Goal: Find specific page/section: Find specific page/section

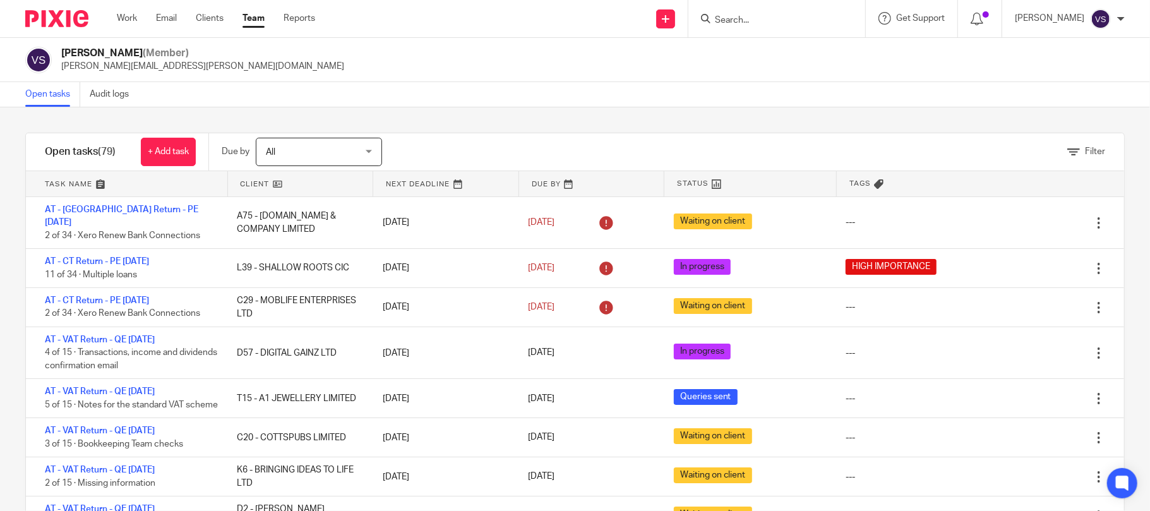
click at [754, 19] on input "Search" at bounding box center [771, 20] width 114 height 11
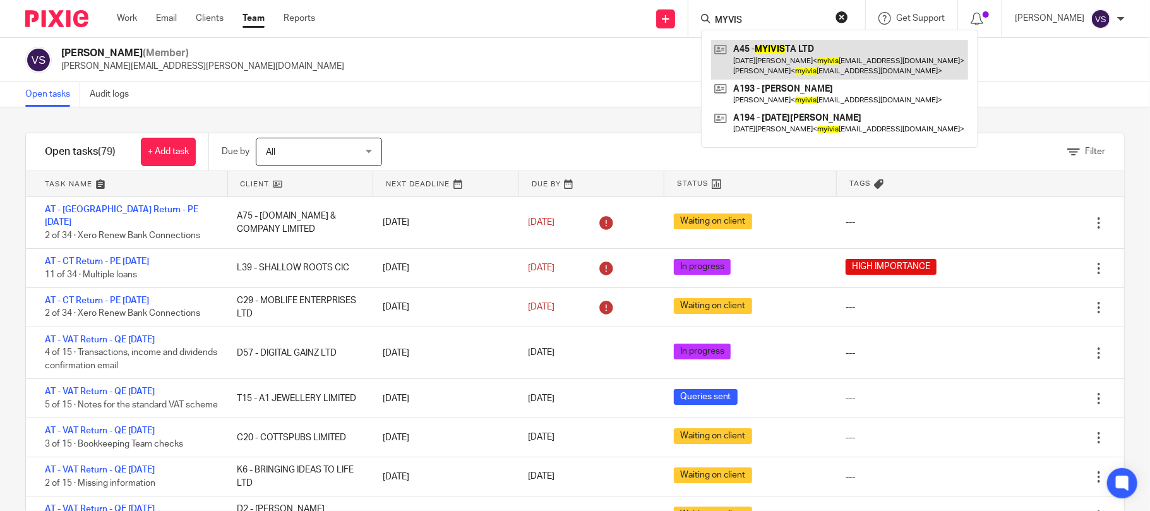
type input "MYVIS"
click at [810, 61] on link at bounding box center [839, 59] width 257 height 39
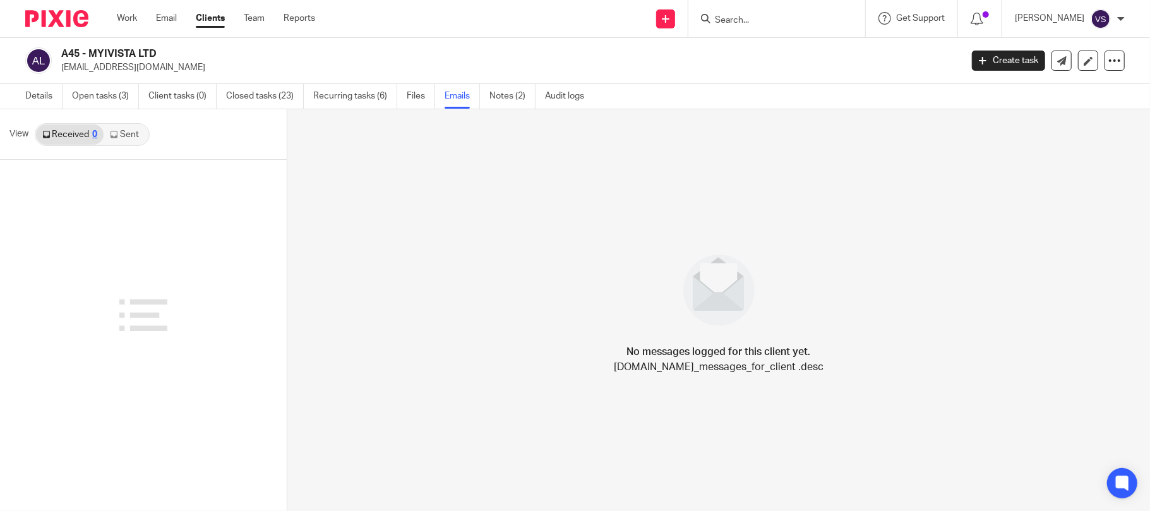
click at [129, 135] on link "Sent" at bounding box center [126, 134] width 44 height 20
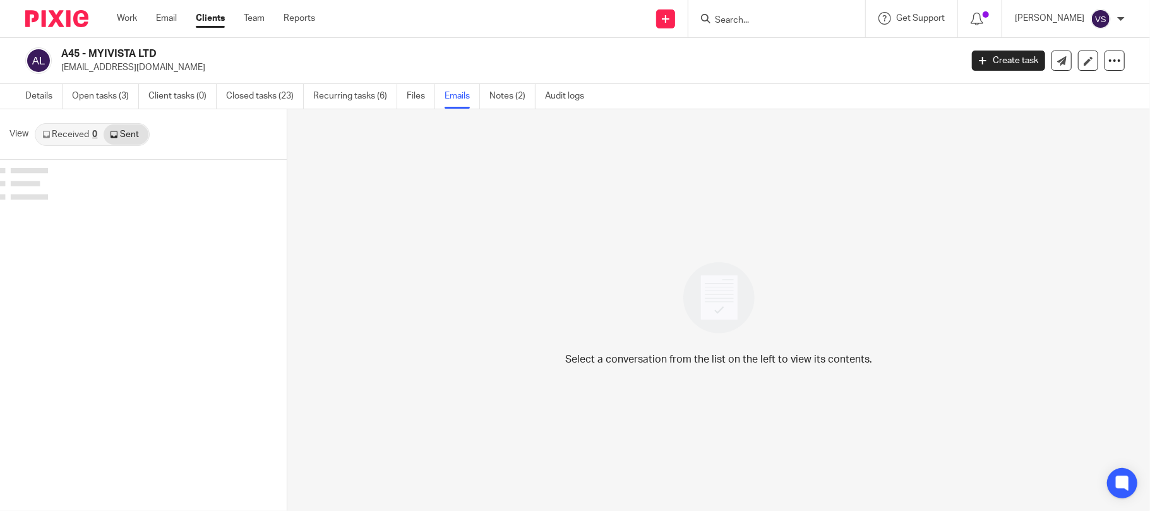
click at [75, 138] on link "Received 0" at bounding box center [70, 134] width 68 height 20
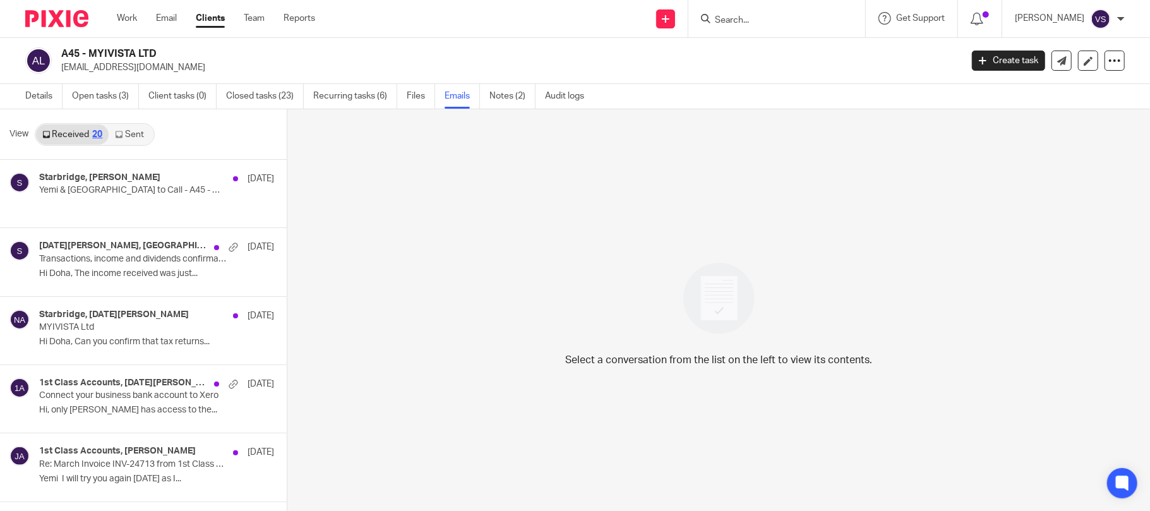
click at [126, 134] on link "Sent" at bounding box center [131, 134] width 44 height 20
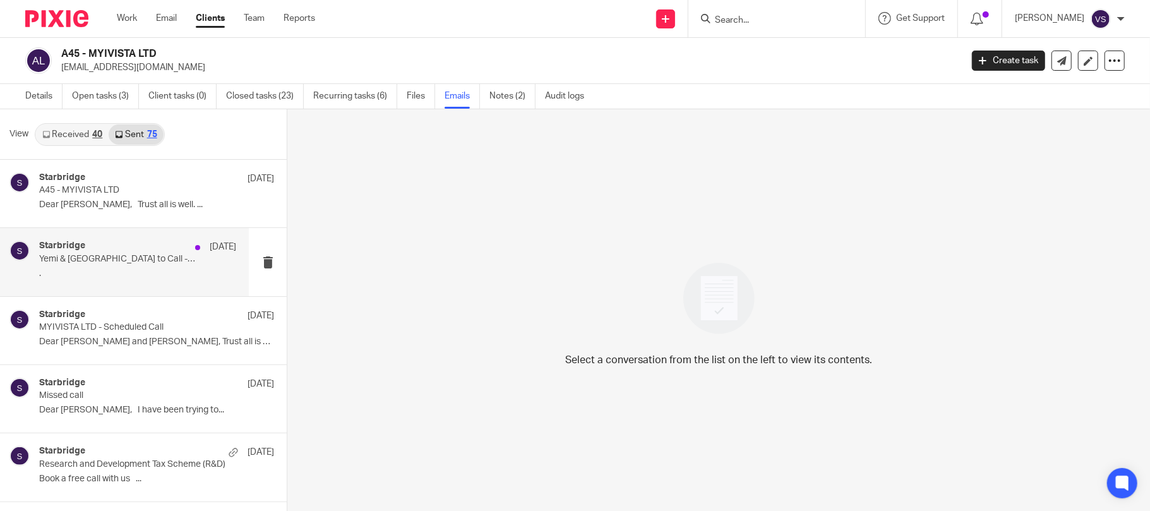
click at [149, 269] on p "." at bounding box center [137, 273] width 197 height 11
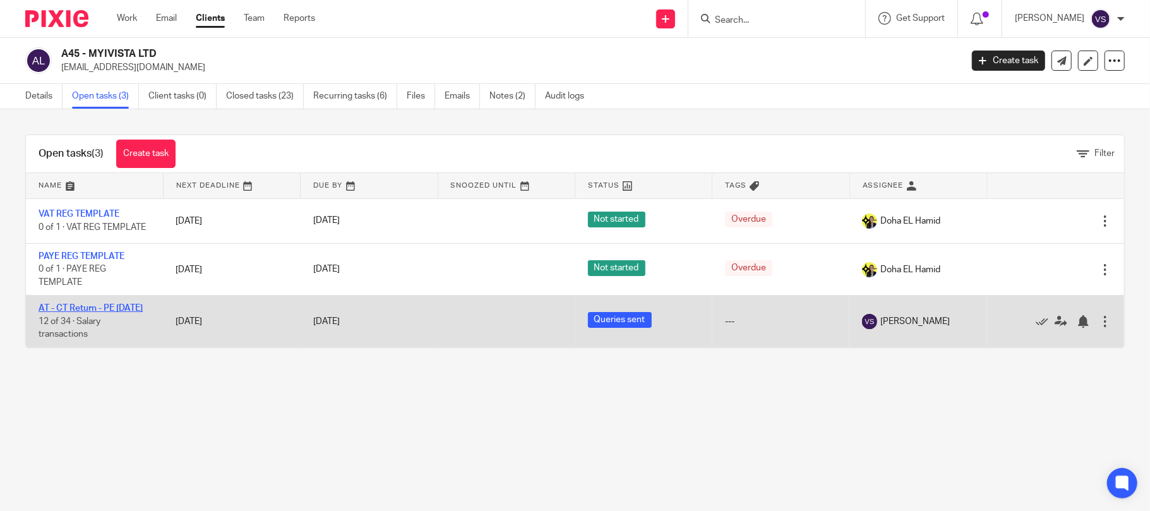
click at [104, 309] on link "AT - CT Return - PE [DATE]" at bounding box center [91, 308] width 104 height 9
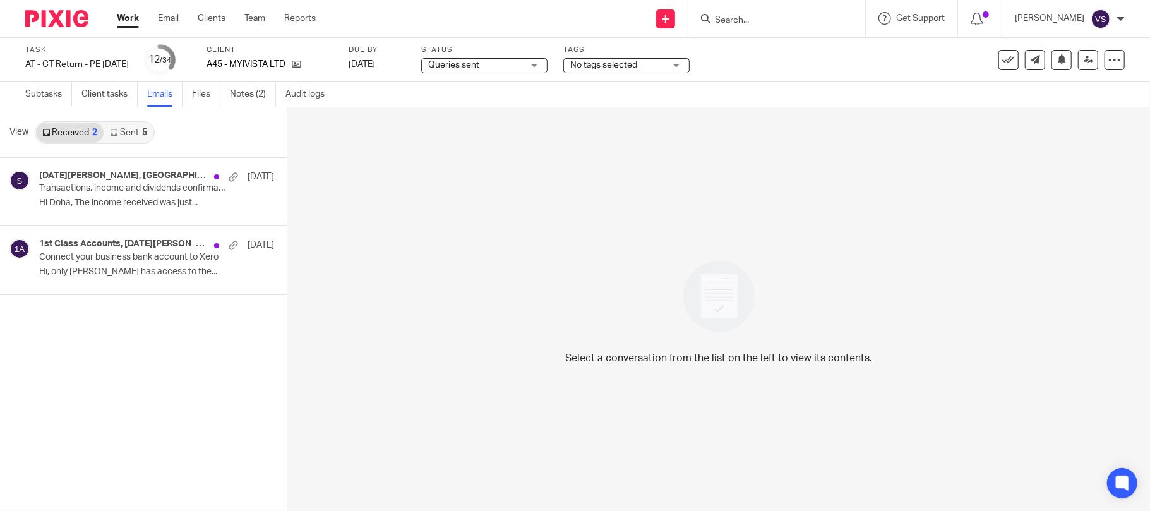
click at [129, 140] on link "Sent 5" at bounding box center [128, 133] width 49 height 20
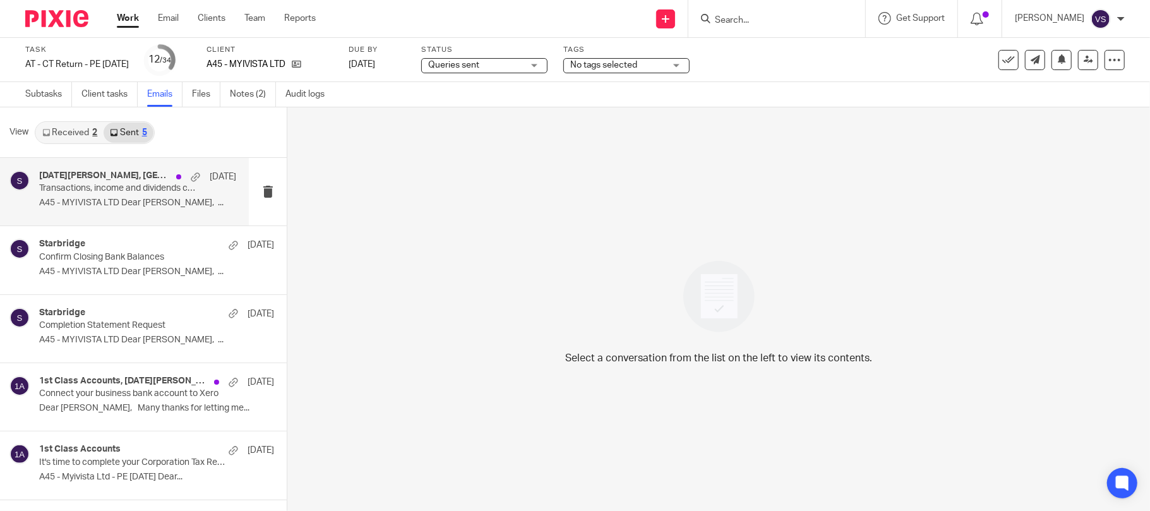
click at [124, 208] on p "A45 - MYIVISTA LTD Dear Jacqueline, ..." at bounding box center [137, 203] width 197 height 11
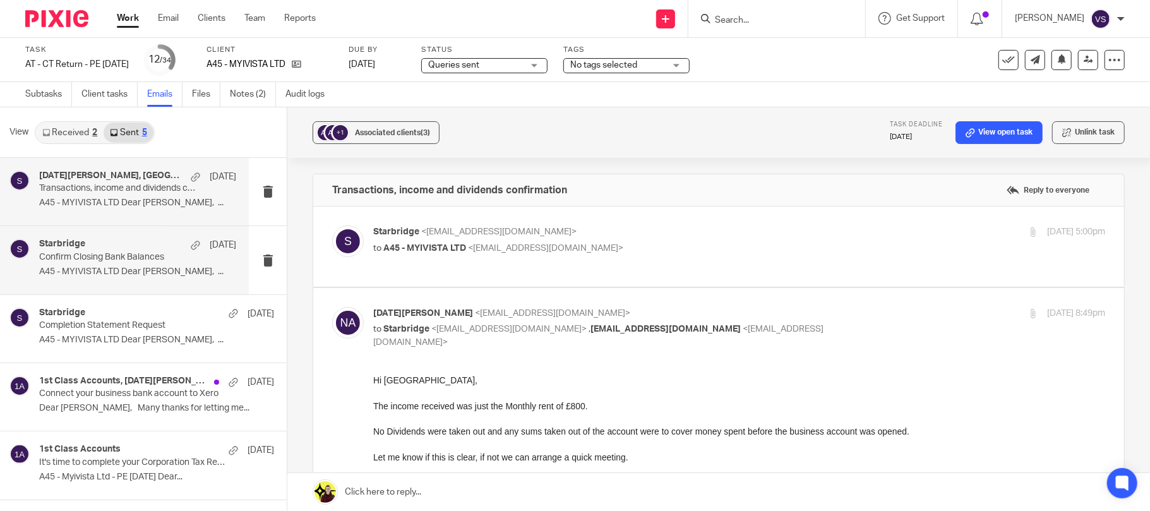
click at [131, 261] on p "Confirm Closing Bank Balances" at bounding box center [118, 257] width 158 height 11
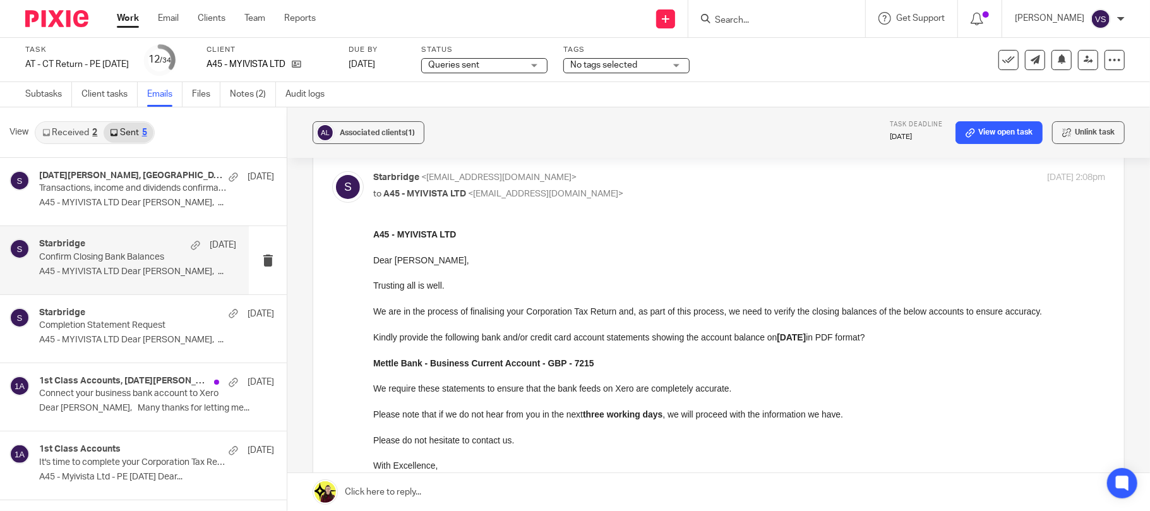
scroll to position [84, 0]
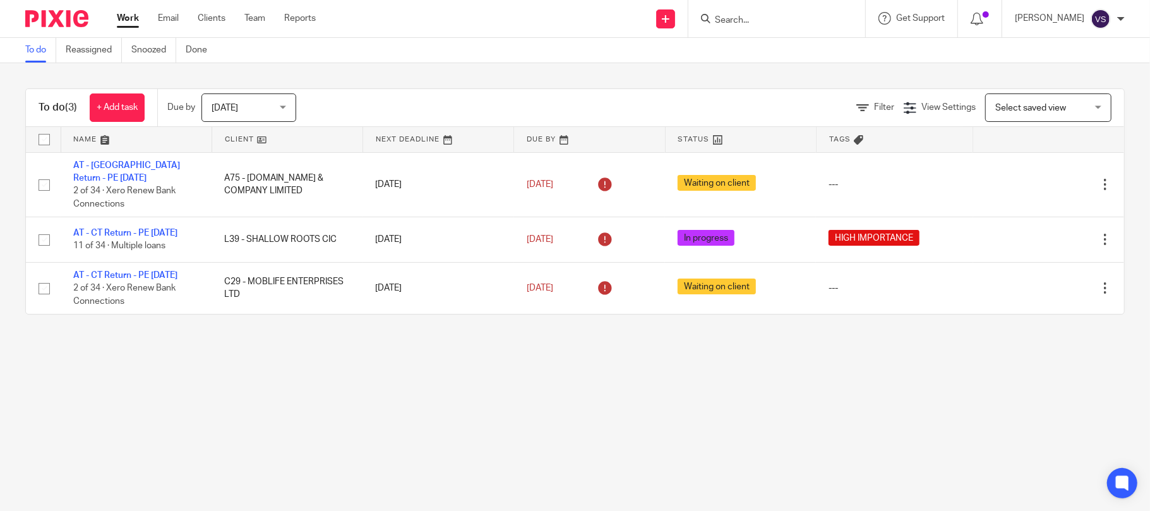
click at [1118, 18] on div at bounding box center [1121, 19] width 8 height 8
click at [865, 67] on div "To do (3) + Add task Due by [DATE] [DATE] [DATE] [DATE] This week Next week Thi…" at bounding box center [575, 201] width 1150 height 277
click at [218, 23] on link "Clients" at bounding box center [212, 18] width 28 height 13
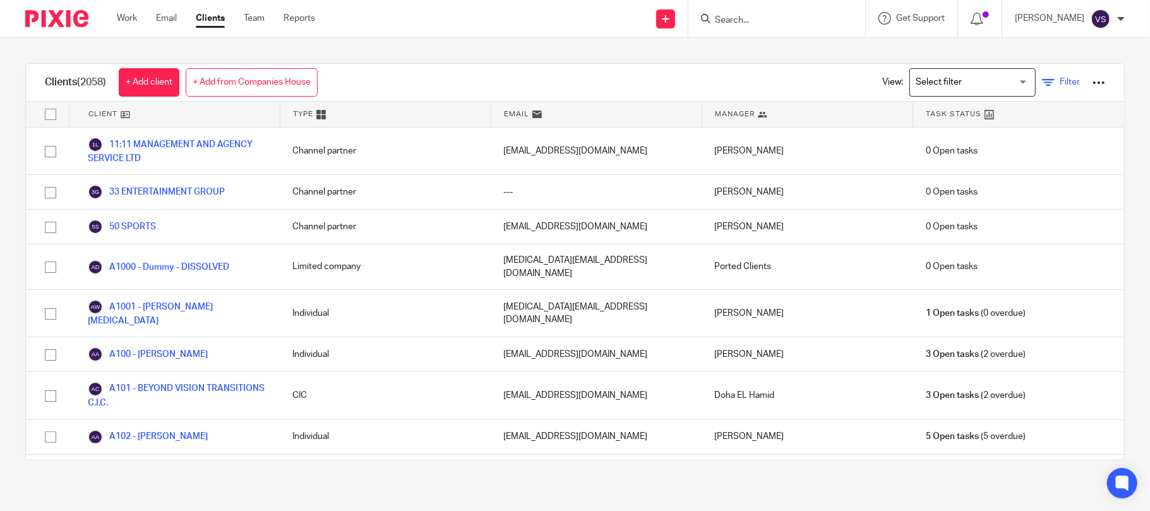
click at [1042, 83] on link "Filter" at bounding box center [1061, 82] width 38 height 13
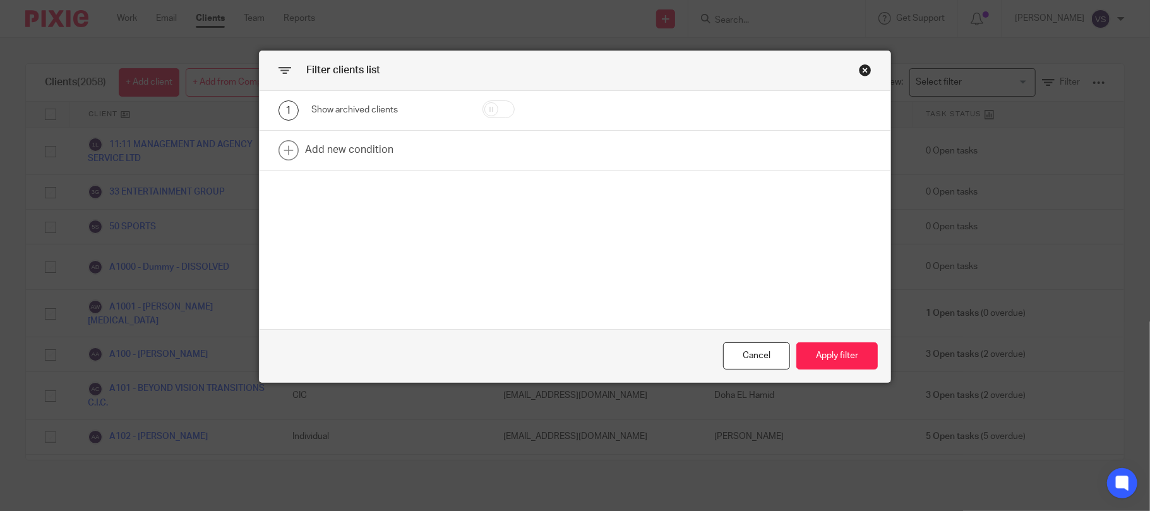
click at [859, 67] on div "Close this dialog window" at bounding box center [865, 70] width 13 height 13
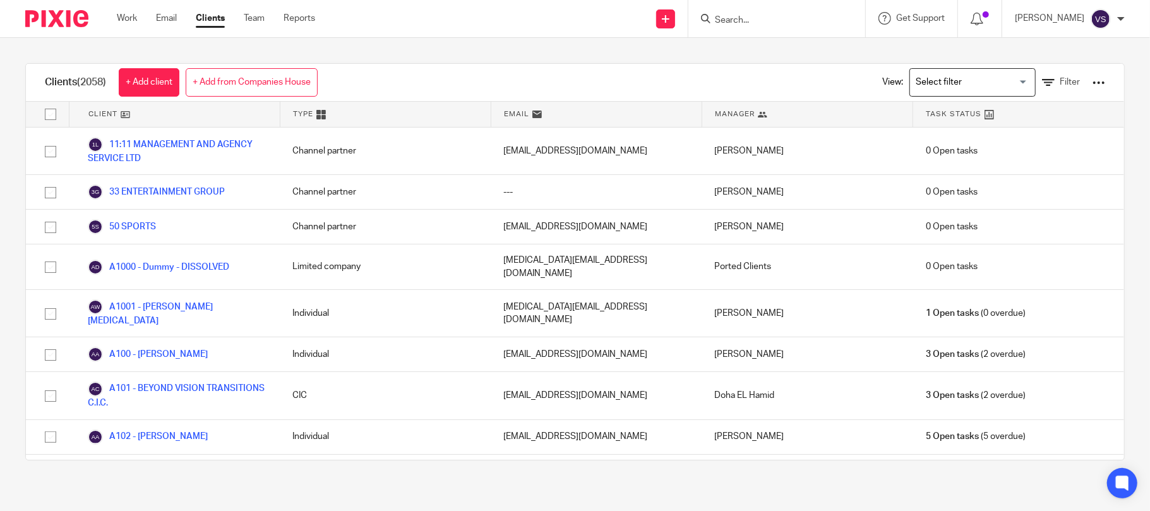
click at [1092, 81] on div at bounding box center [1098, 82] width 13 height 13
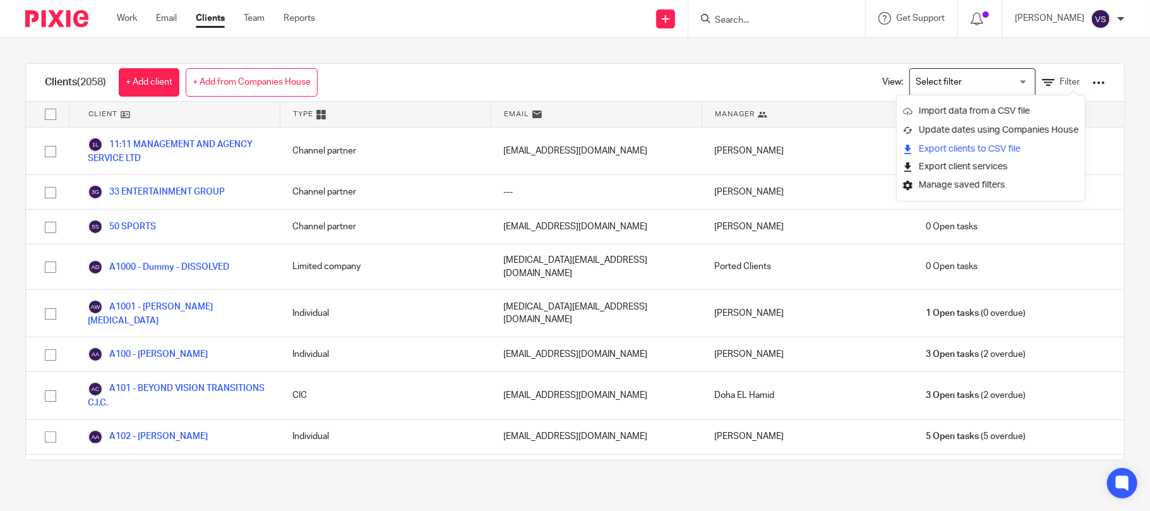
click at [1015, 146] on link "Export clients to CSV file" at bounding box center [991, 149] width 176 height 19
